Goal: Information Seeking & Learning: Learn about a topic

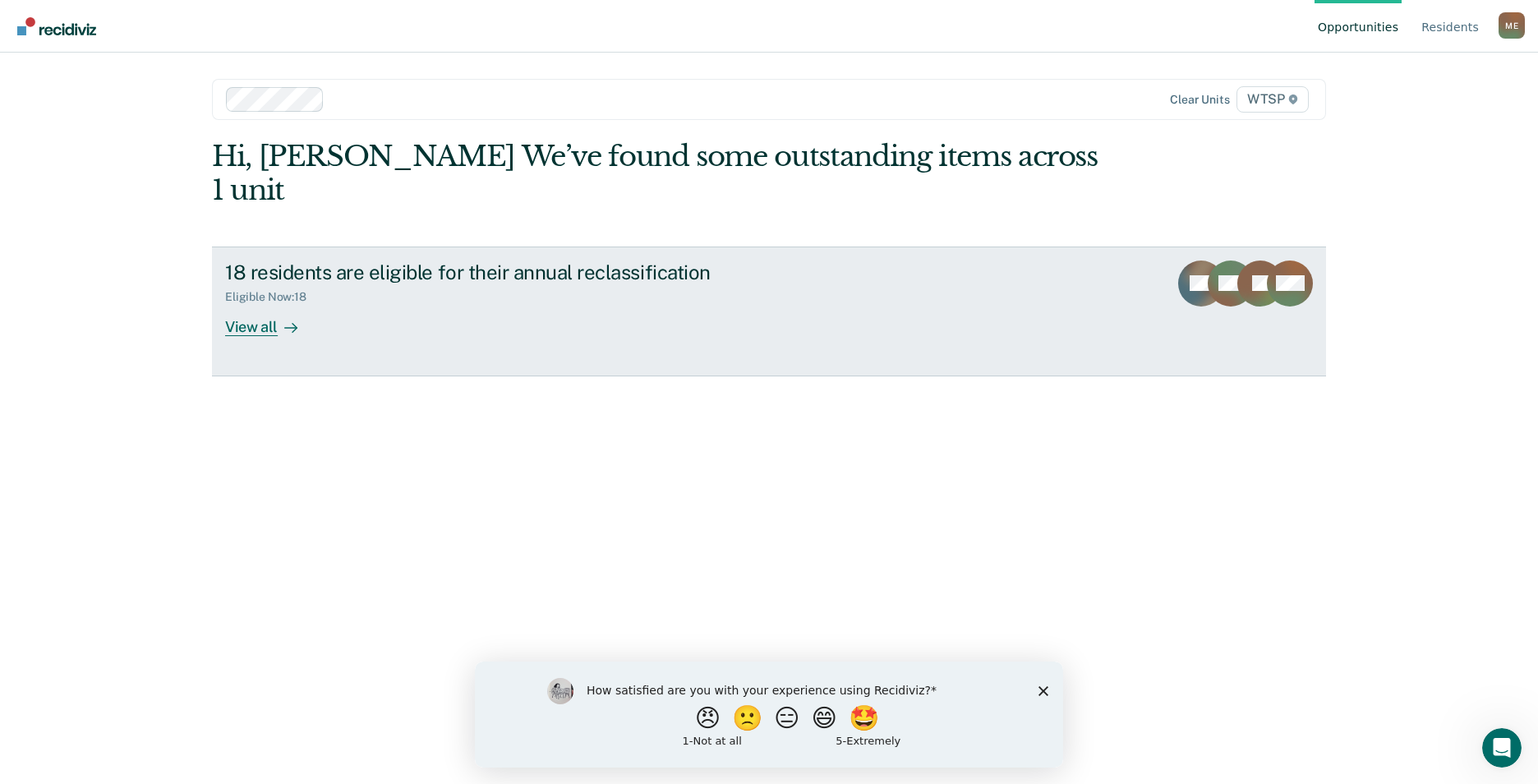
click at [258, 304] on div "View all" at bounding box center [271, 320] width 92 height 32
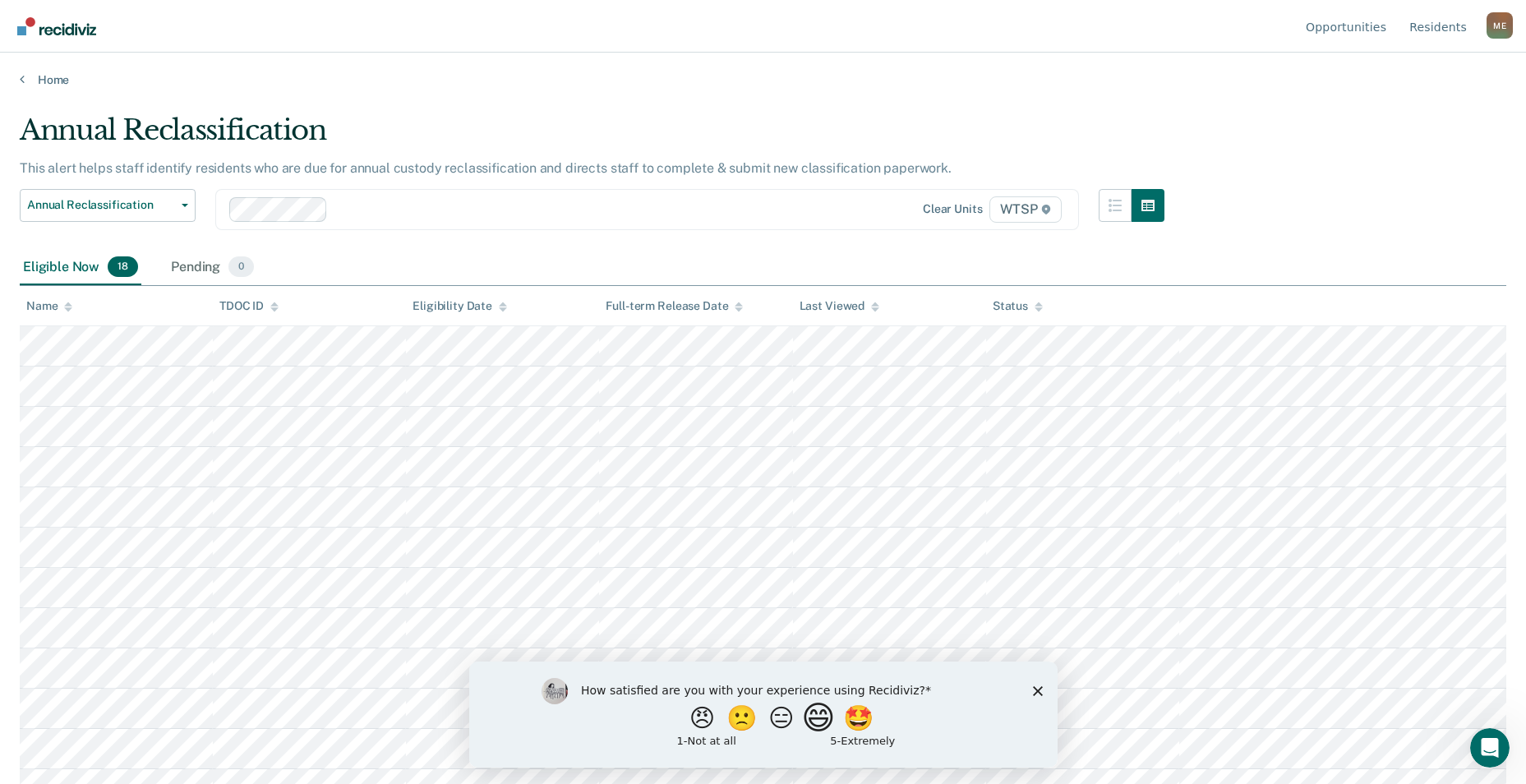
click at [824, 723] on button "😄" at bounding box center [820, 717] width 39 height 33
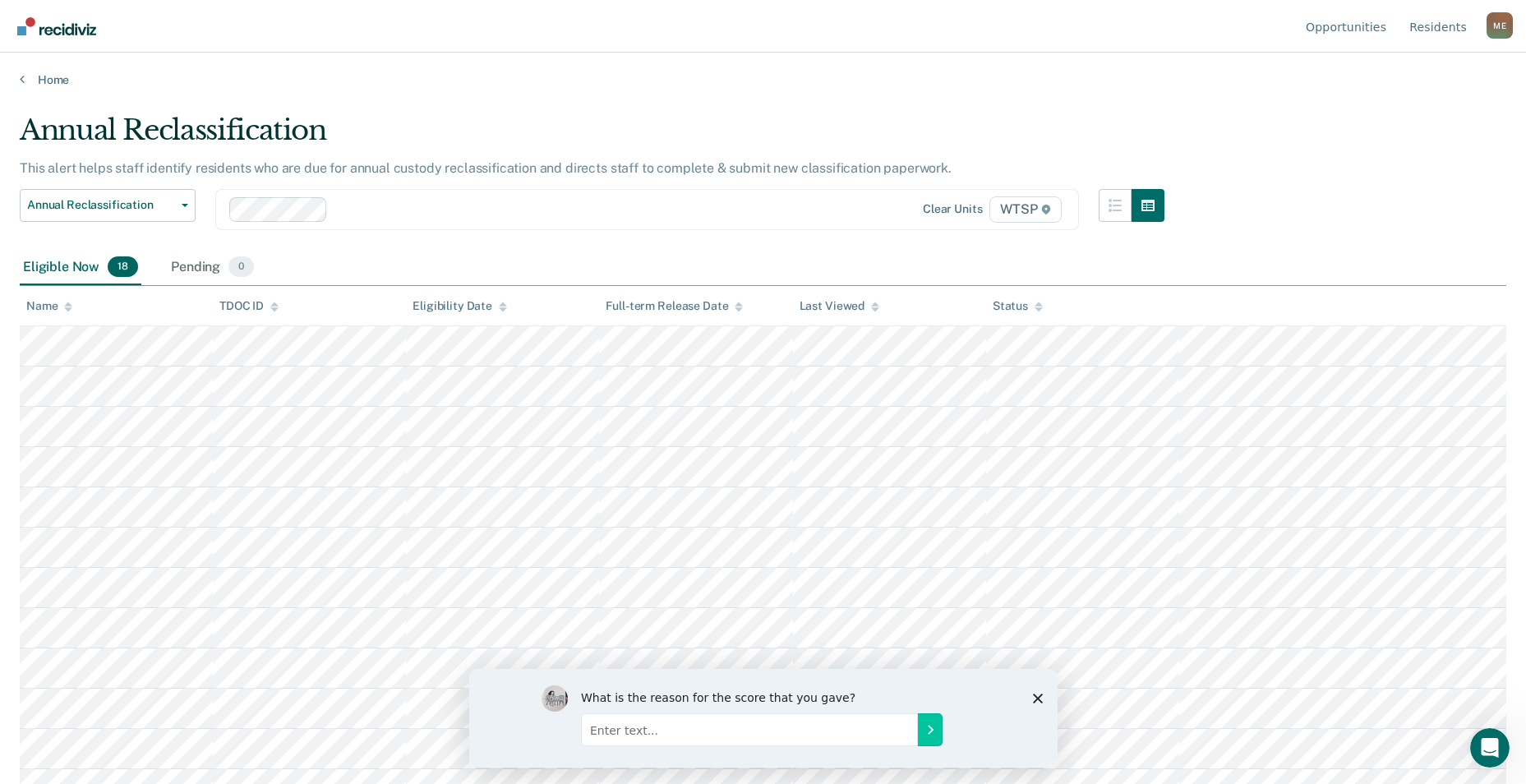
click at [1037, 693] on icon "Close survey" at bounding box center [1037, 697] width 10 height 10
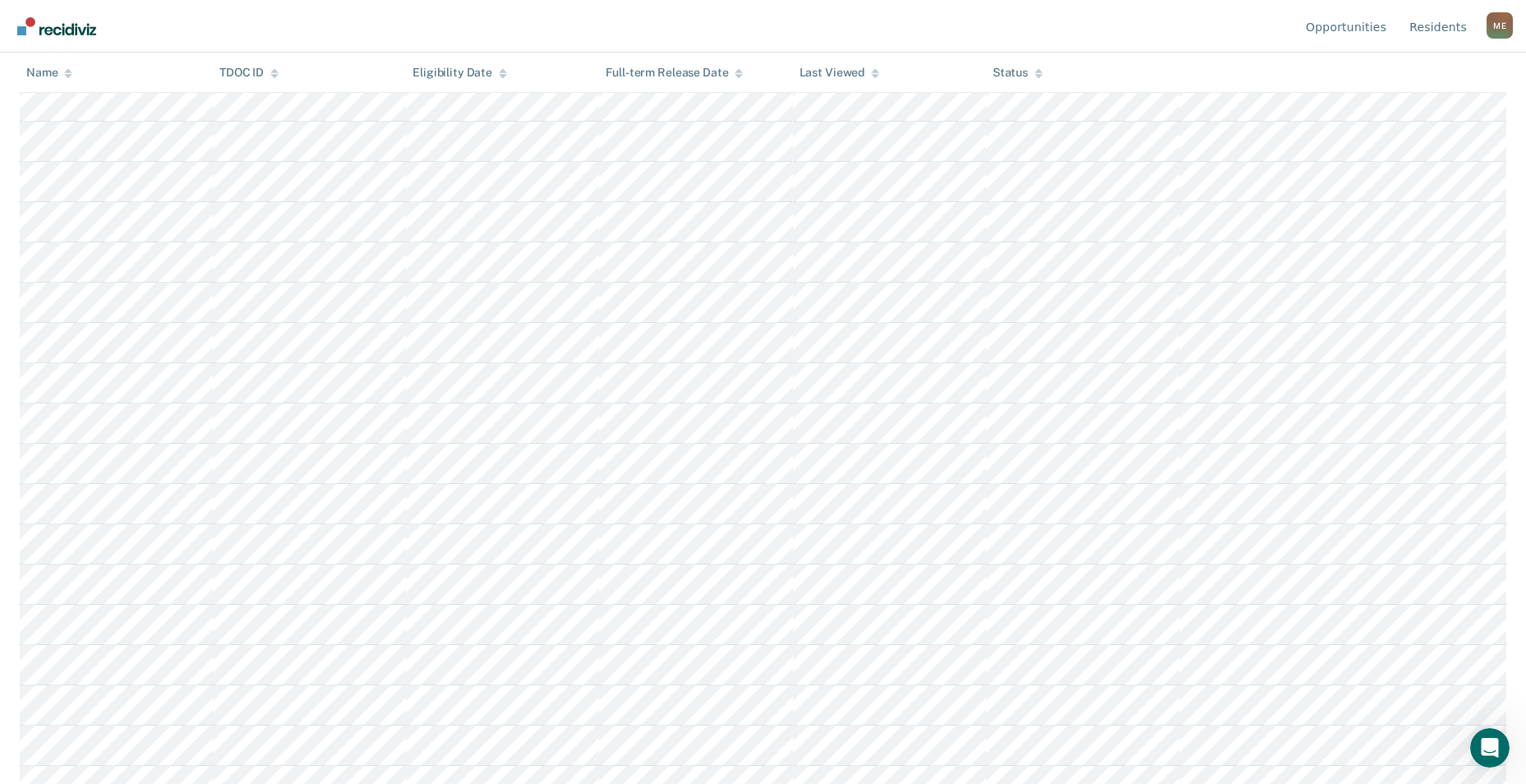
scroll to position [246, 0]
